Goal: Information Seeking & Learning: Learn about a topic

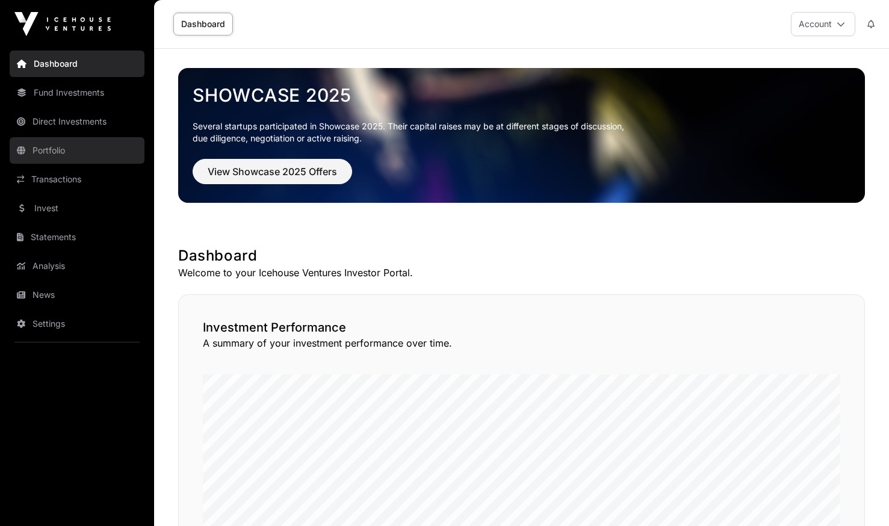
click at [52, 149] on link "Portfolio" at bounding box center [77, 150] width 135 height 26
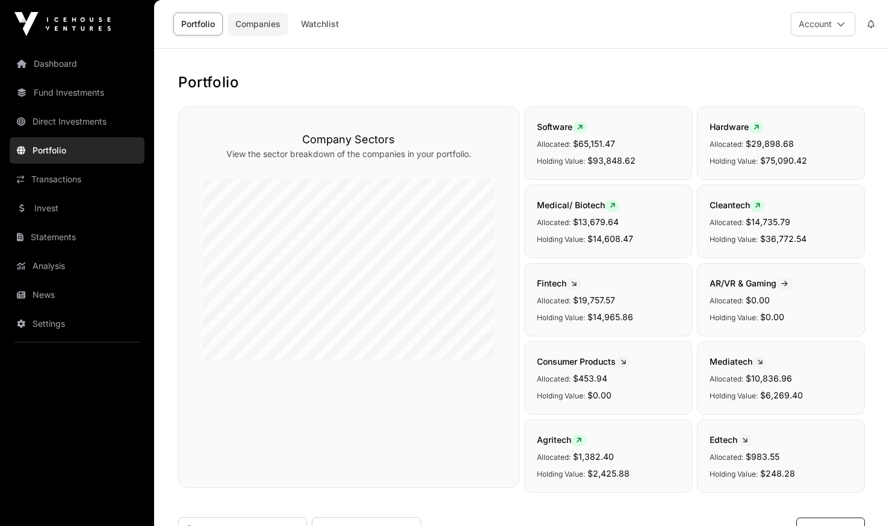
click at [263, 20] on link "Companies" at bounding box center [258, 24] width 61 height 23
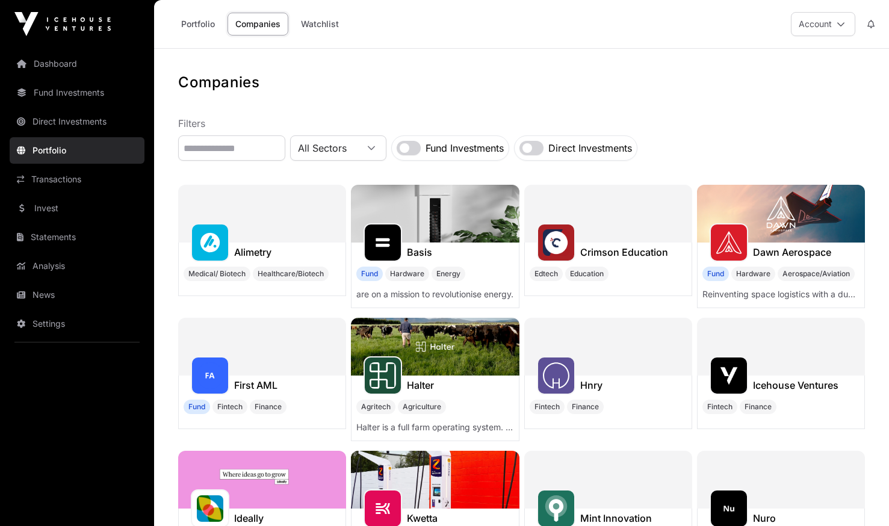
click at [615, 141] on label "Direct Investments" at bounding box center [590, 148] width 84 height 14
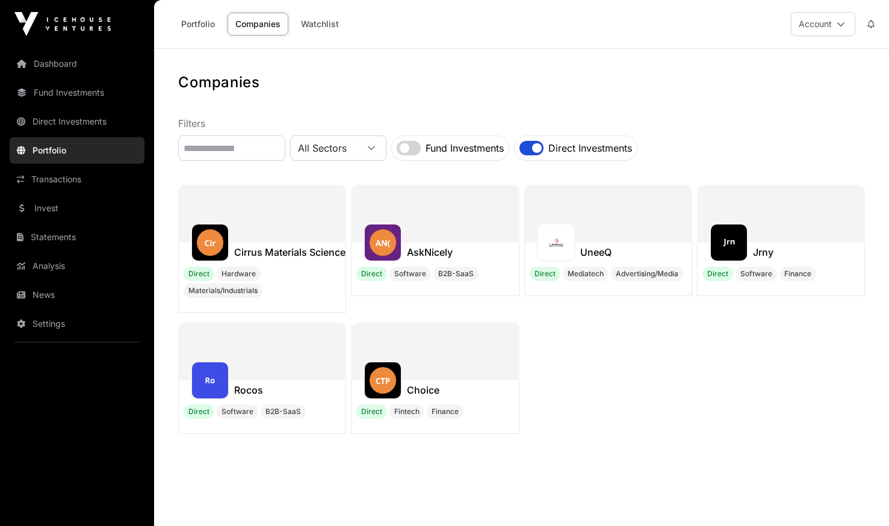
click at [246, 380] on div at bounding box center [262, 352] width 168 height 58
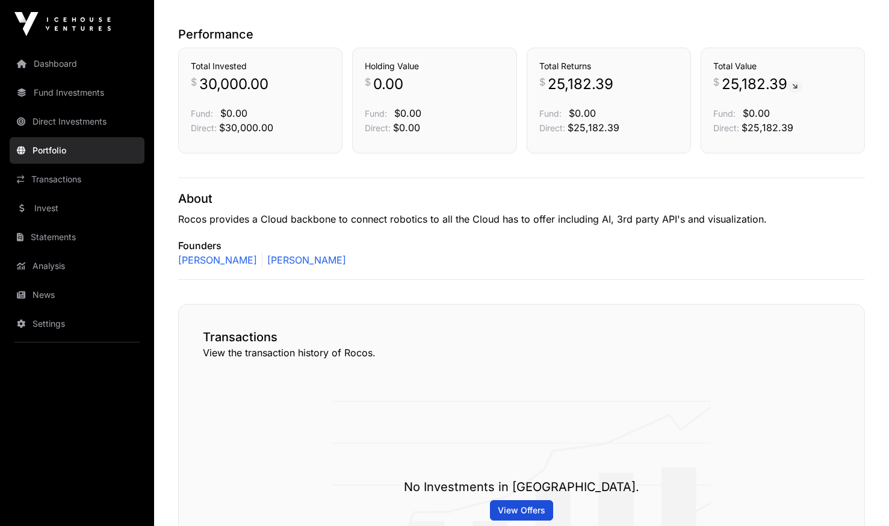
scroll to position [181, 0]
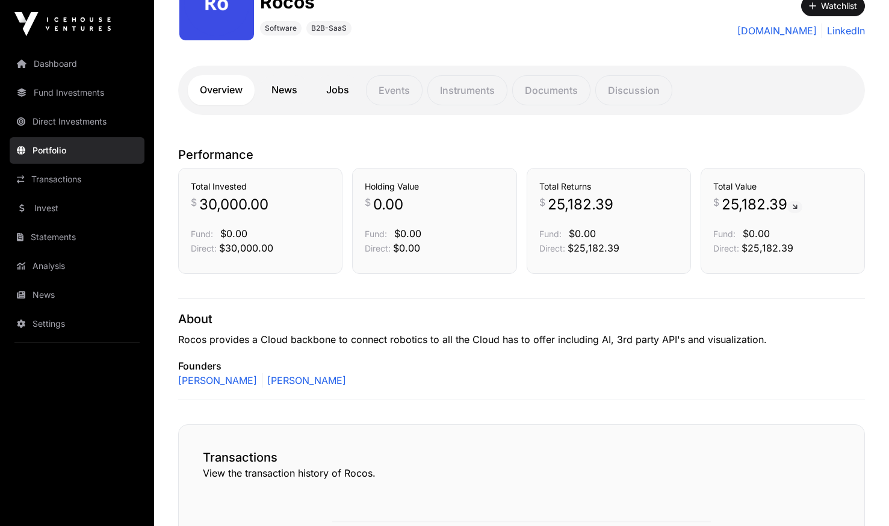
click at [40, 149] on link "Portfolio" at bounding box center [77, 150] width 135 height 26
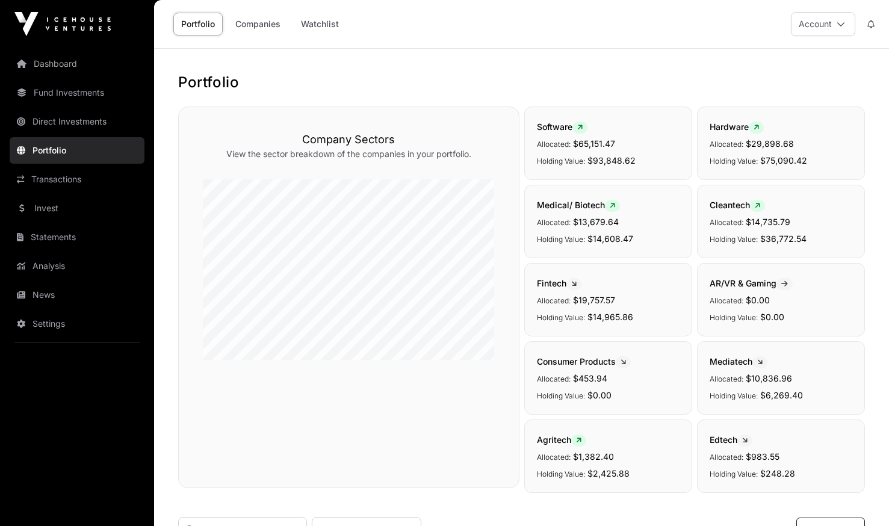
click at [56, 116] on link "Direct Investments" at bounding box center [77, 121] width 135 height 26
